Goal: Communication & Community: Answer question/provide support

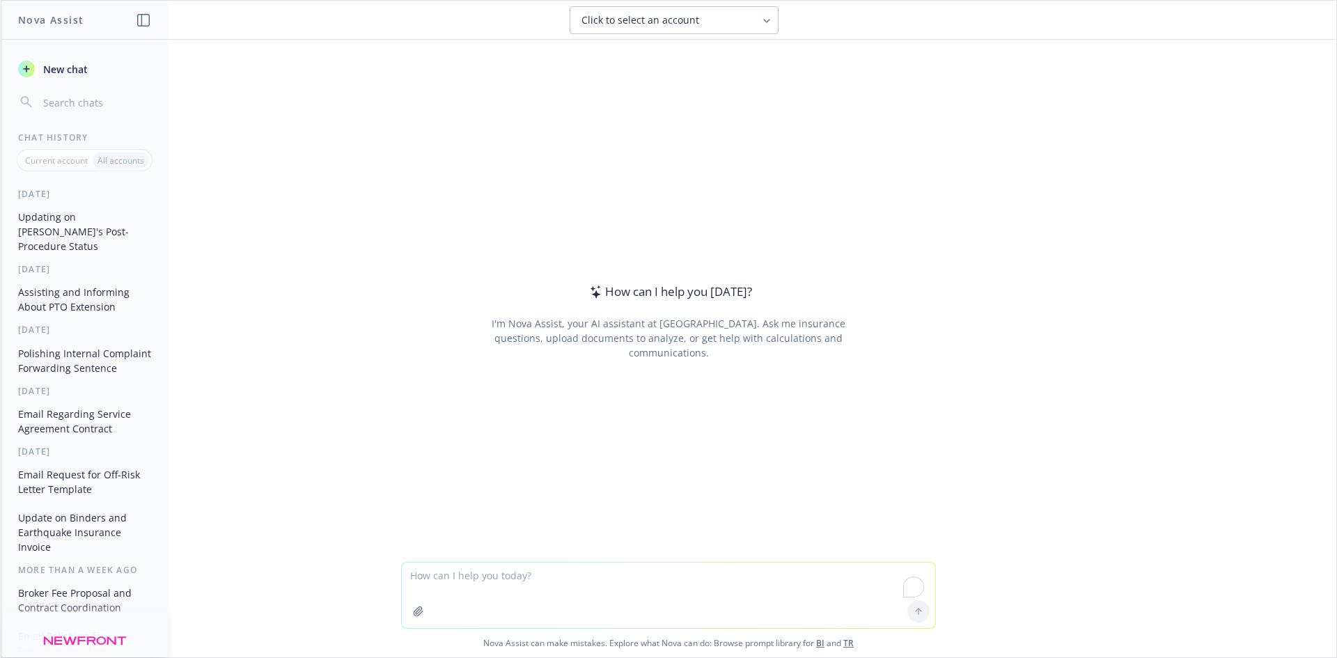
click at [497, 585] on textarea "To enrich screen reader interactions, please activate Accessibility in Grammarl…" at bounding box center [668, 595] width 533 height 65
paste textarea "Hold only, zoom already sent by Diana G."
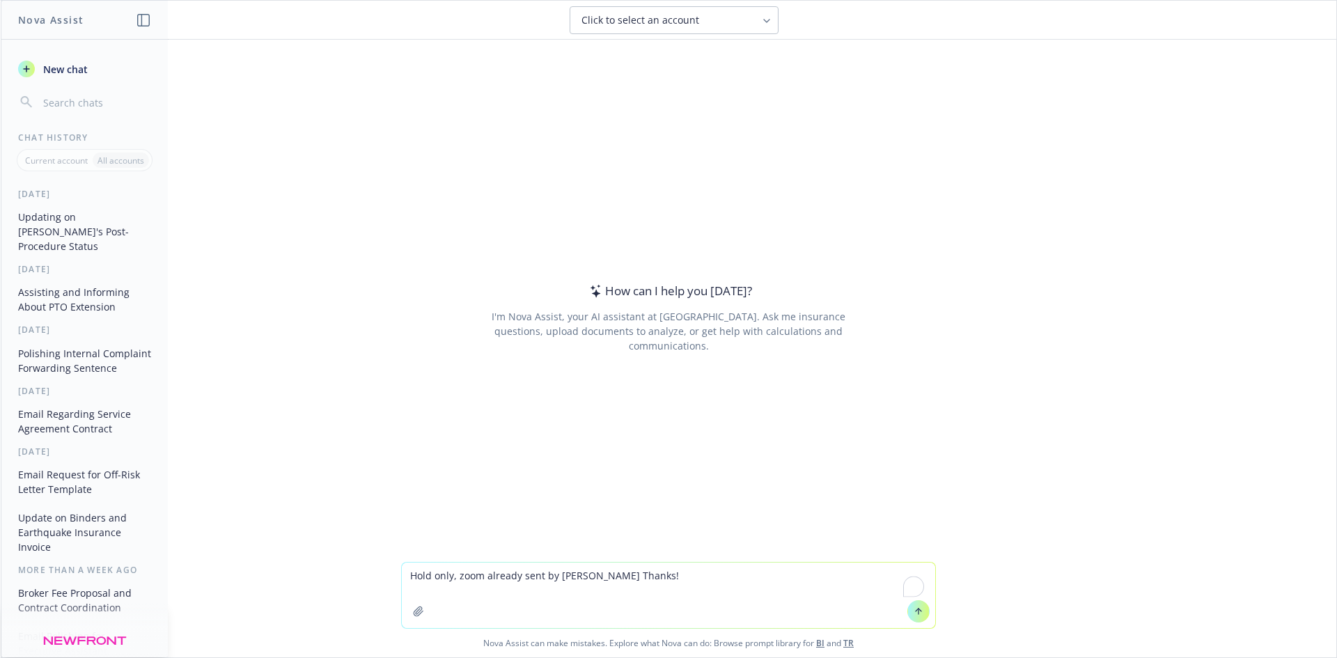
click at [460, 577] on textarea "Hold only, zoom already sent by Diana G. Thanks!" at bounding box center [668, 595] width 533 height 65
click at [649, 579] on textarea "Hold only, Zoom already sent by Diana G. Thanks!" at bounding box center [668, 595] width 533 height 65
type textarea "Hold only, Zoom already sent by Diana G. Thanks! Fix"
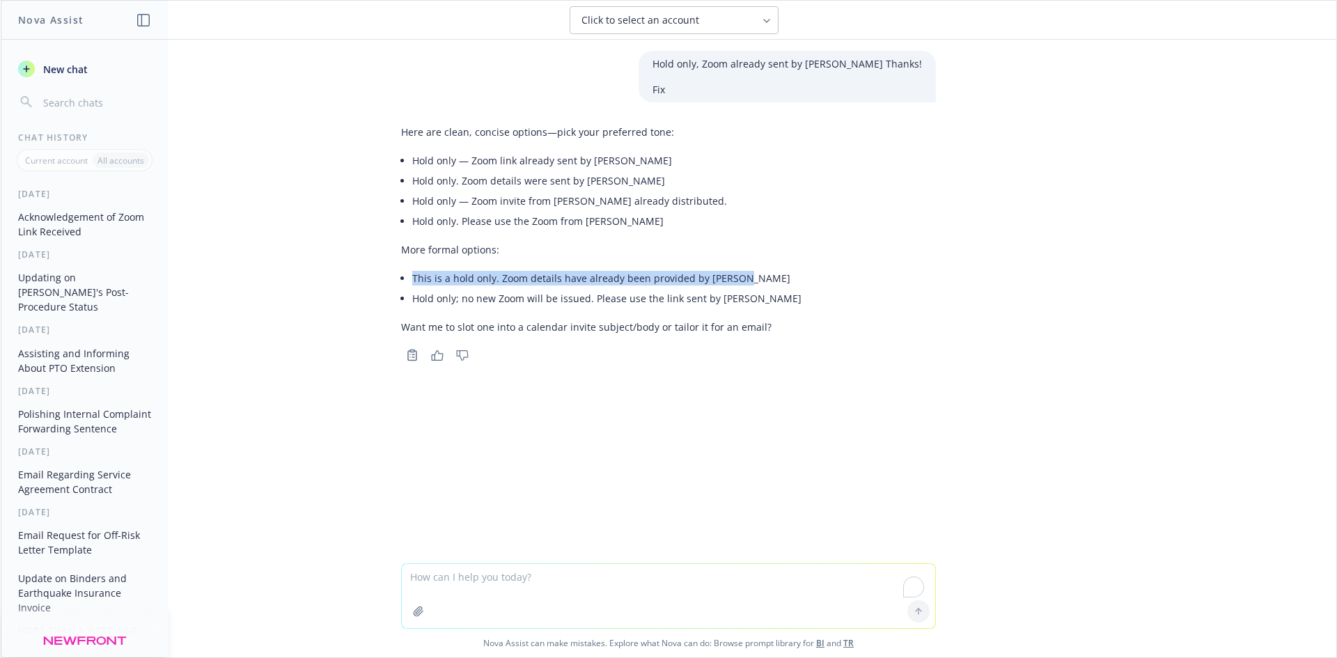
drag, startPoint x: 461, startPoint y: 282, endPoint x: 730, endPoint y: 279, distance: 269.5
click at [730, 279] on li "This is a hold only. Zoom details have already been provided by Diana G." at bounding box center [606, 278] width 389 height 20
click at [634, 323] on p "Want me to slot one into a calendar invite subject/body or tailor it for an ema…" at bounding box center [601, 327] width 400 height 15
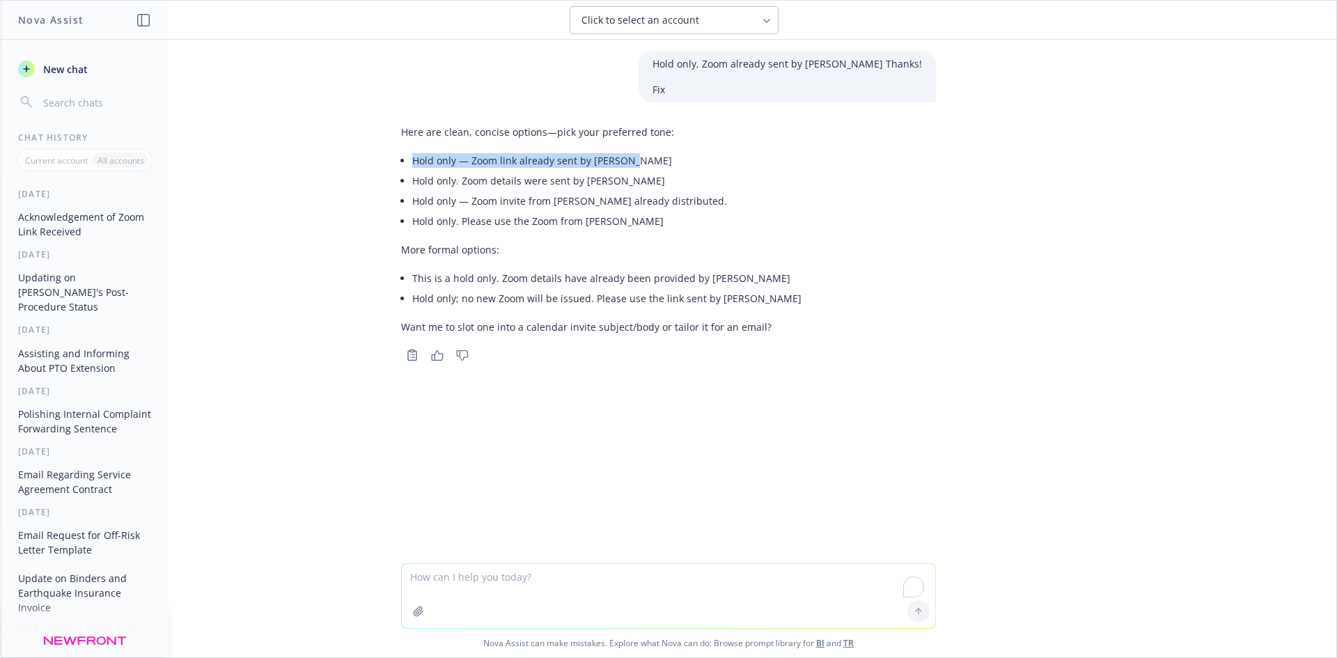
drag, startPoint x: 641, startPoint y: 164, endPoint x: 409, endPoint y: 159, distance: 231.2
click at [412, 159] on li "Hold only — Zoom link already sent by Diana G." at bounding box center [606, 160] width 389 height 20
copy li "Hold only — Zoom link already sent by Diana G."
